Goal: Task Accomplishment & Management: Use online tool/utility

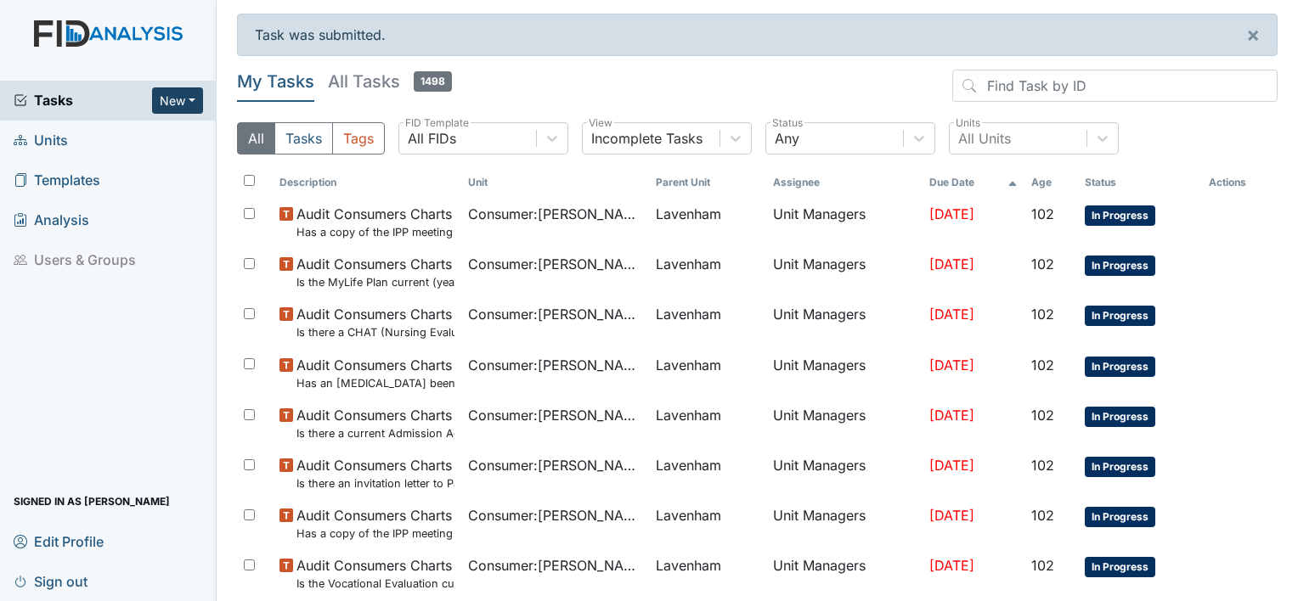
click at [196, 97] on button "New" at bounding box center [177, 100] width 51 height 26
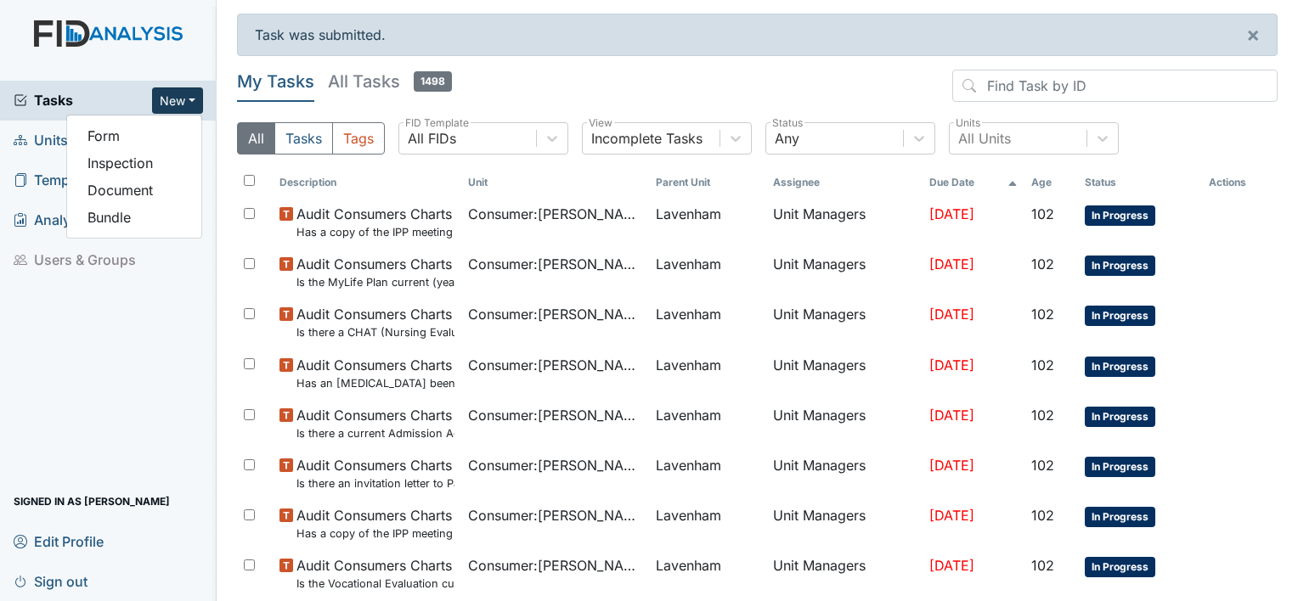
click at [196, 97] on button "New" at bounding box center [177, 100] width 51 height 26
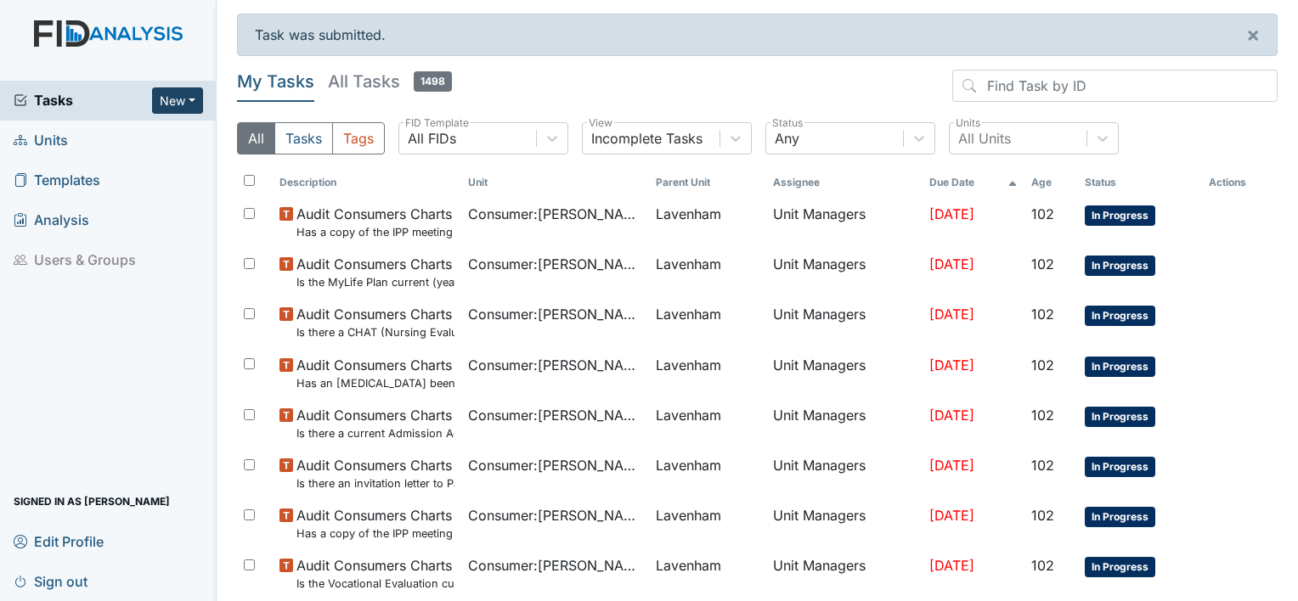
click at [196, 97] on button "New" at bounding box center [177, 100] width 51 height 26
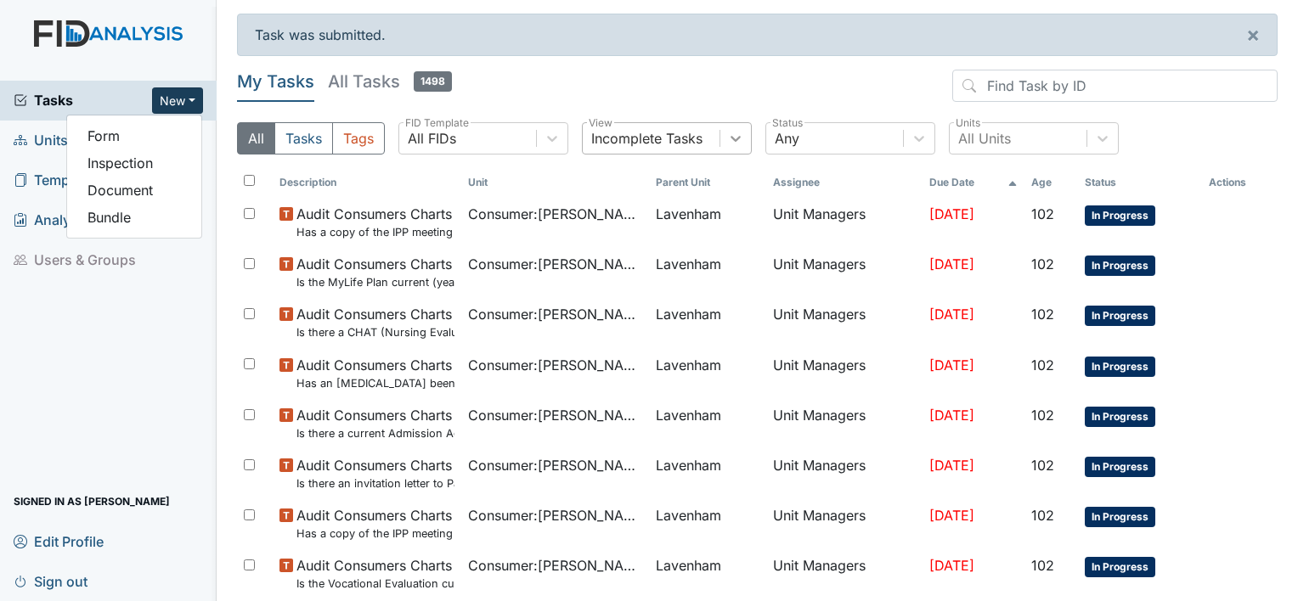
click at [735, 132] on icon at bounding box center [735, 138] width 17 height 17
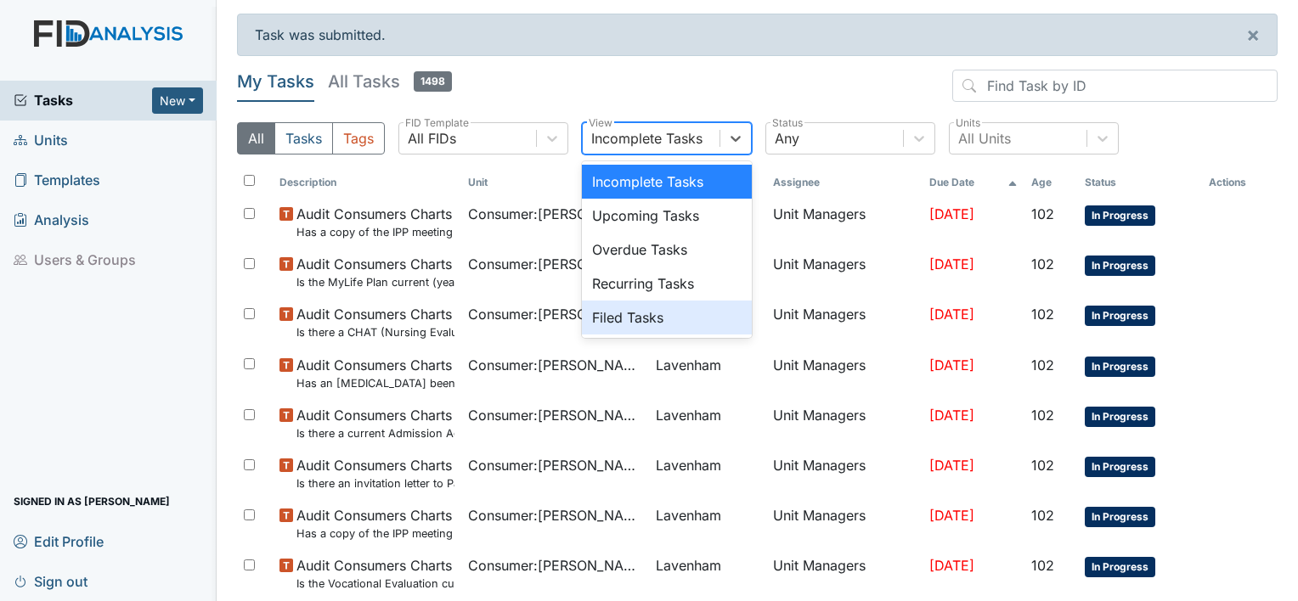
click at [625, 321] on div "Filed Tasks" at bounding box center [667, 318] width 170 height 34
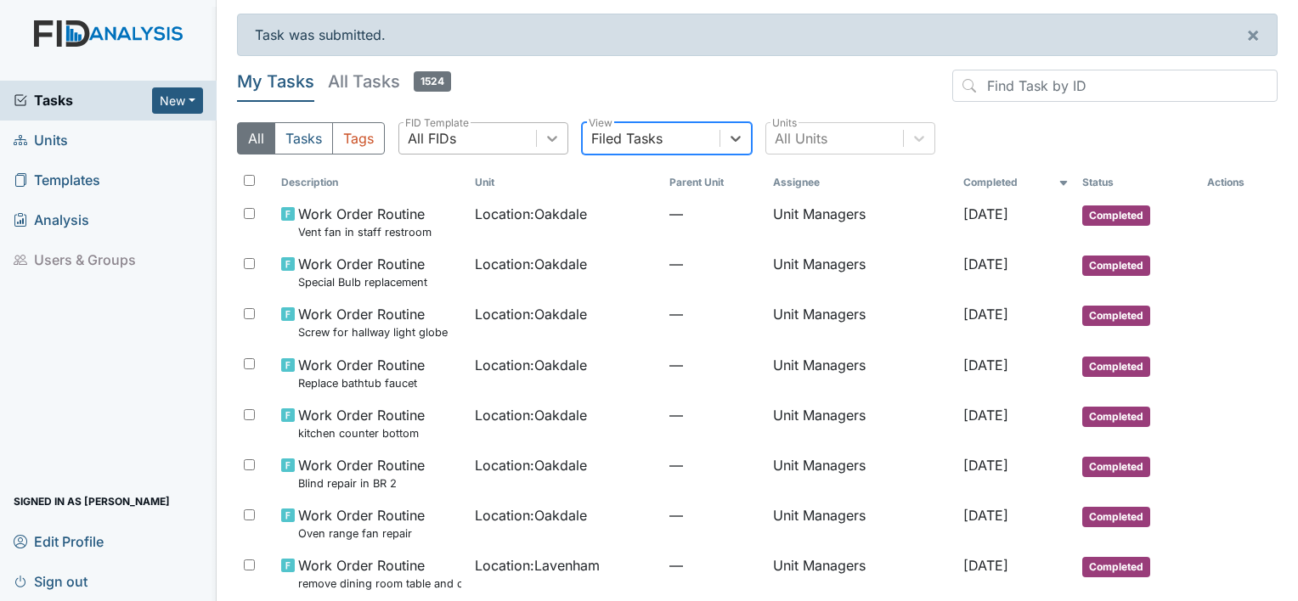
click at [562, 134] on div at bounding box center [552, 138] width 31 height 31
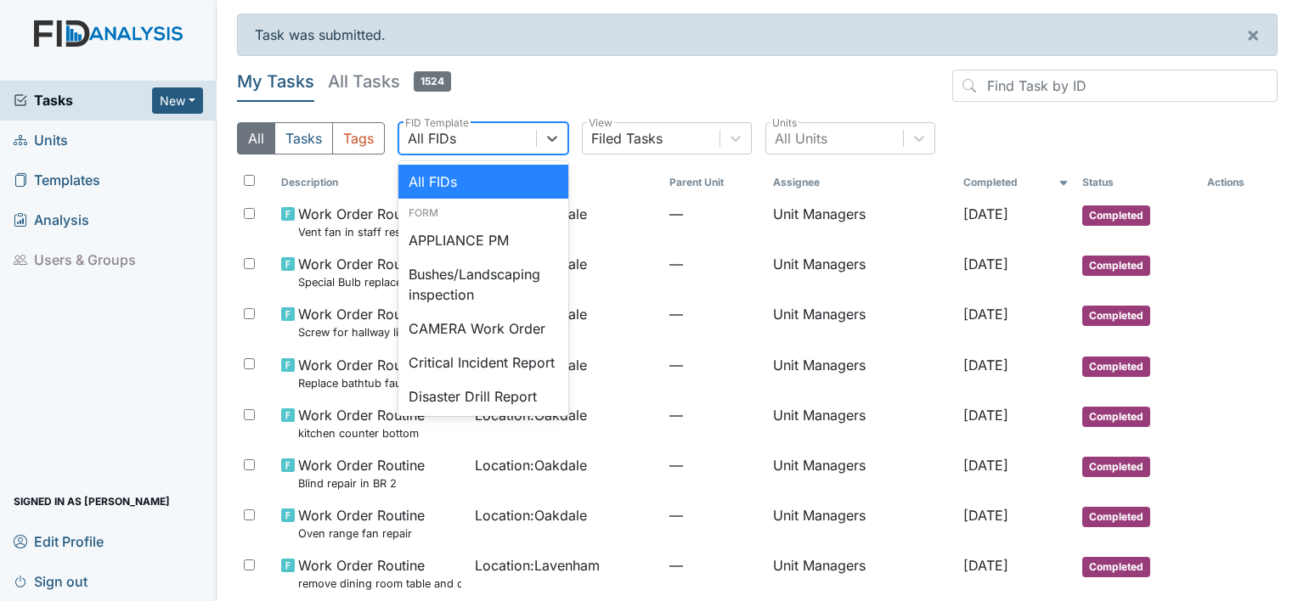
click at [592, 78] on header "My Tasks All Tasks 1524" at bounding box center [757, 89] width 1040 height 39
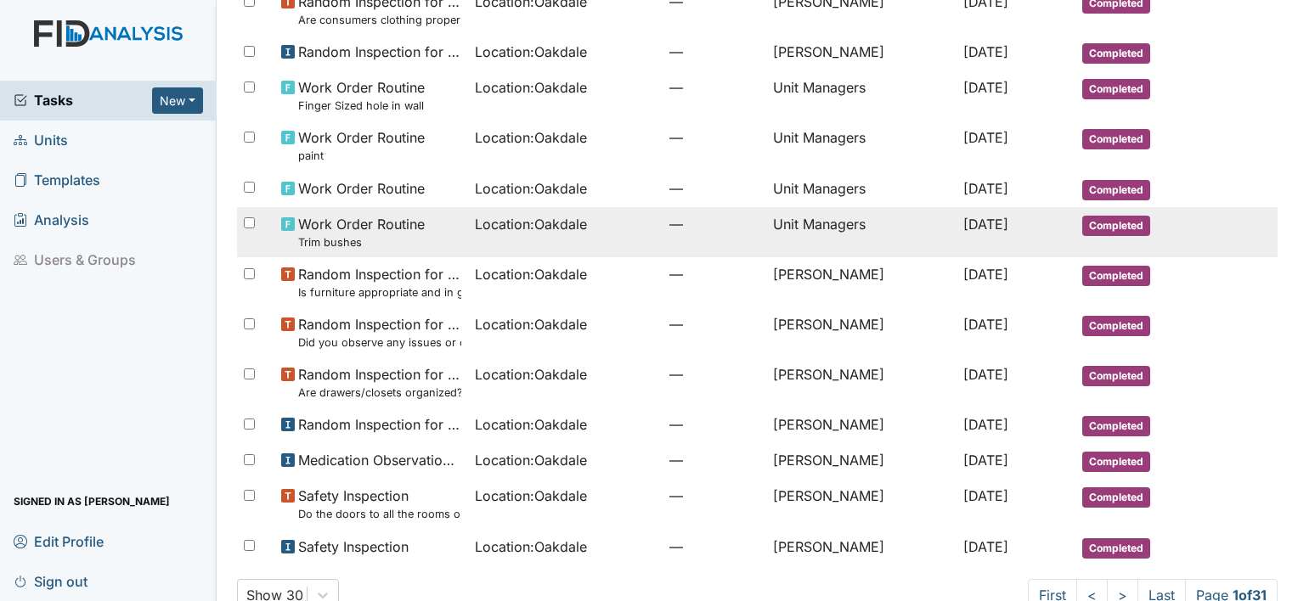
scroll to position [1084, 0]
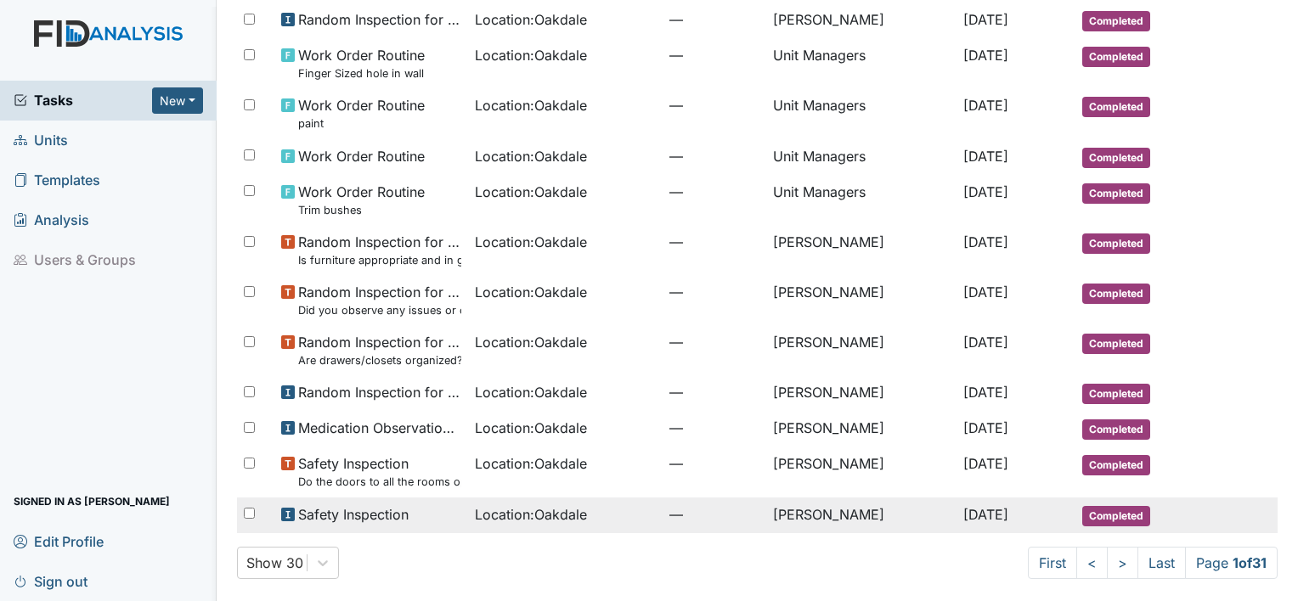
click at [357, 511] on span "Safety Inspection" at bounding box center [353, 514] width 110 height 20
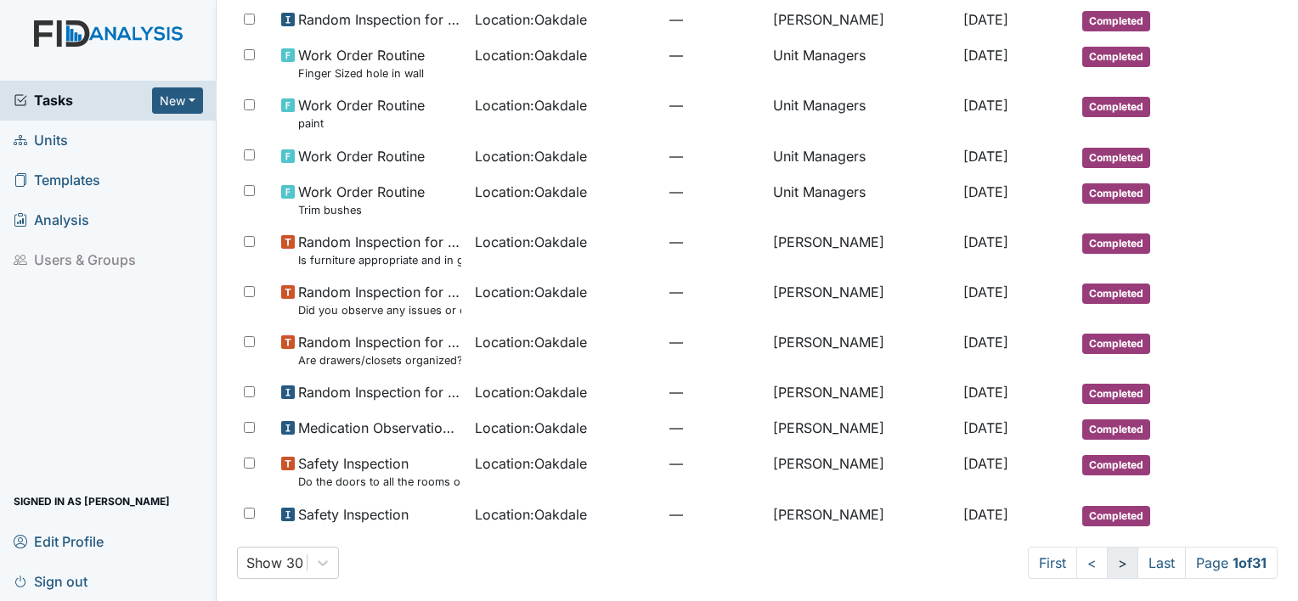
click at [1107, 554] on link ">" at bounding box center [1122, 563] width 31 height 32
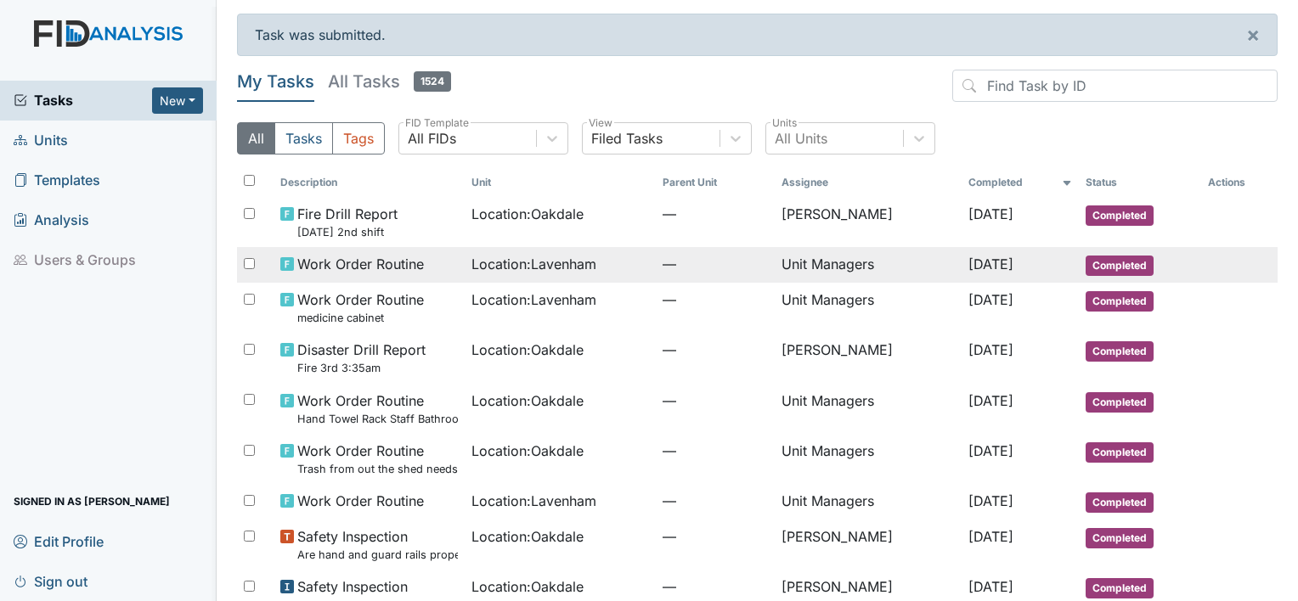
scroll to position [85, 0]
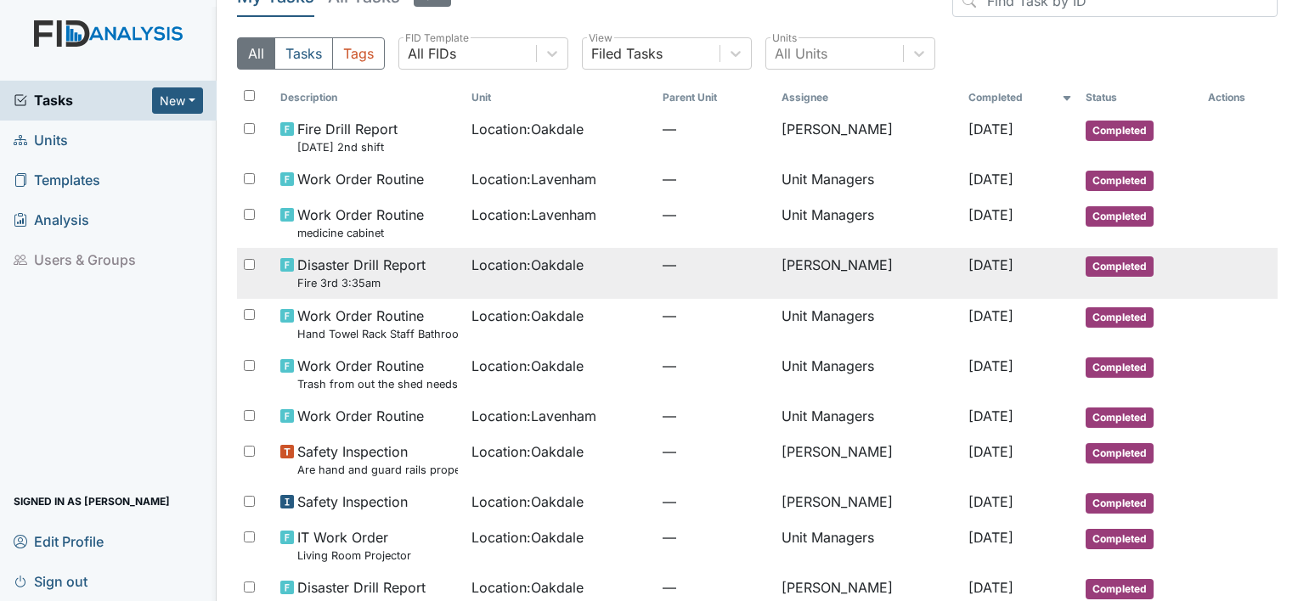
click at [304, 283] on small "Fire 3rd 3:35am" at bounding box center [361, 283] width 128 height 16
